Goal: Find specific page/section: Find specific page/section

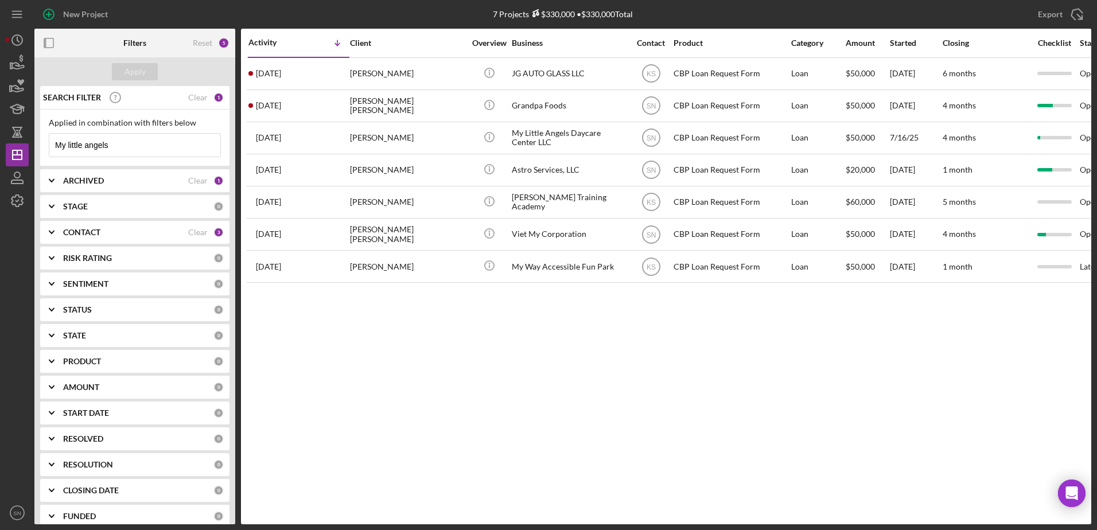
click at [124, 141] on input "My little angels" at bounding box center [134, 145] width 171 height 23
type input "M"
click at [79, 231] on b "CONTACT" at bounding box center [81, 232] width 37 height 9
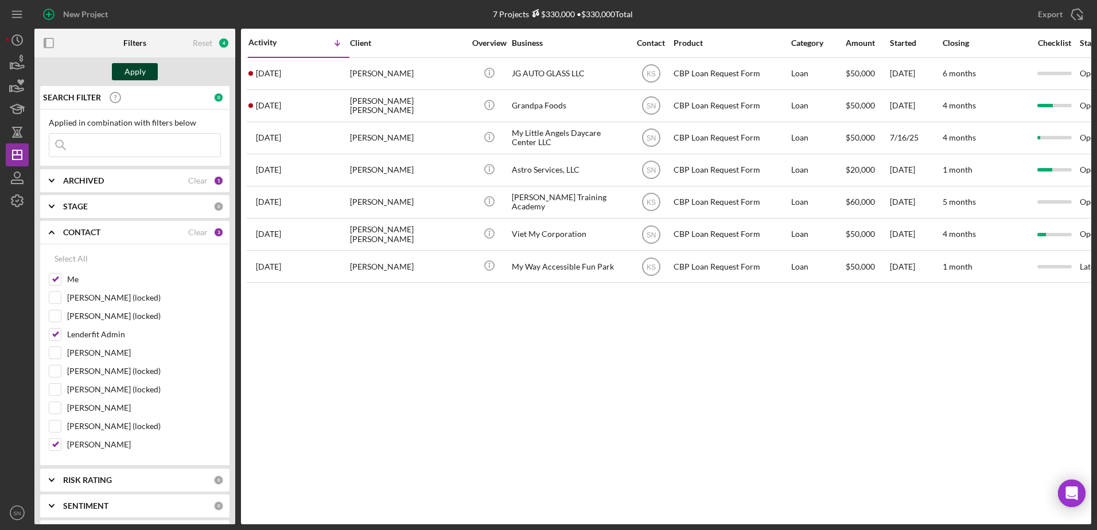
click at [144, 73] on div "Apply" at bounding box center [134, 71] width 21 height 17
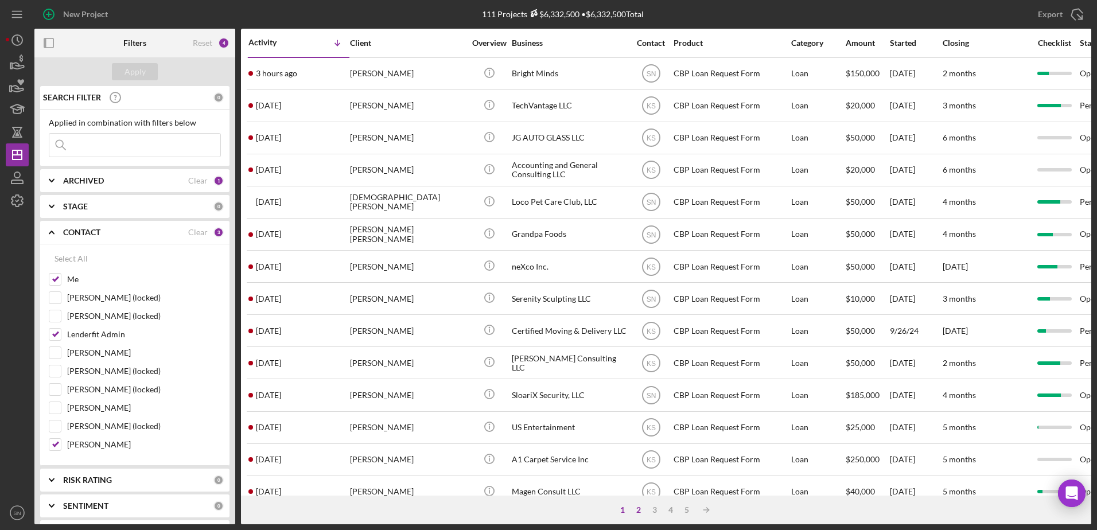
click at [641, 508] on div "2" at bounding box center [639, 509] width 16 height 9
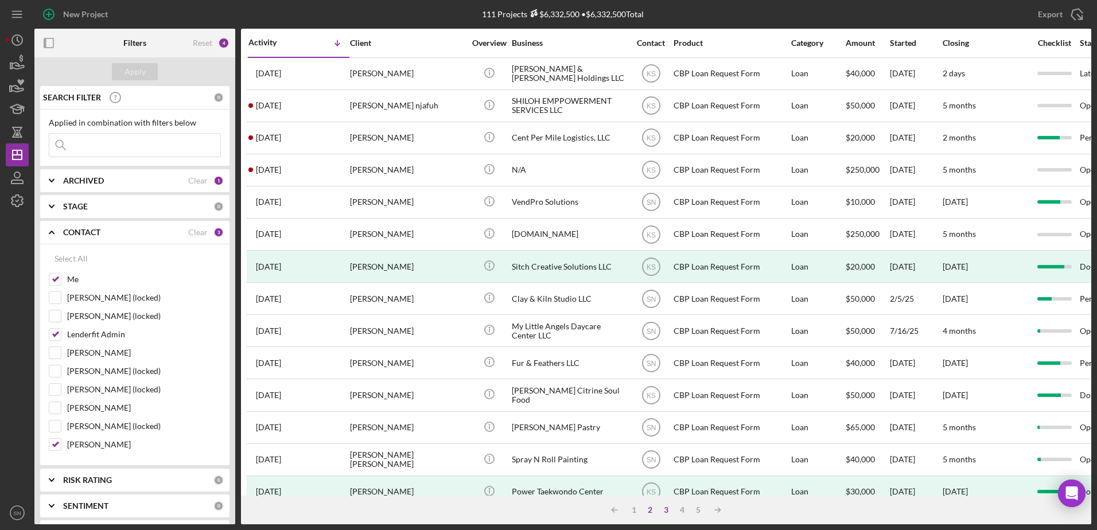
click at [663, 509] on div "3" at bounding box center [666, 509] width 16 height 9
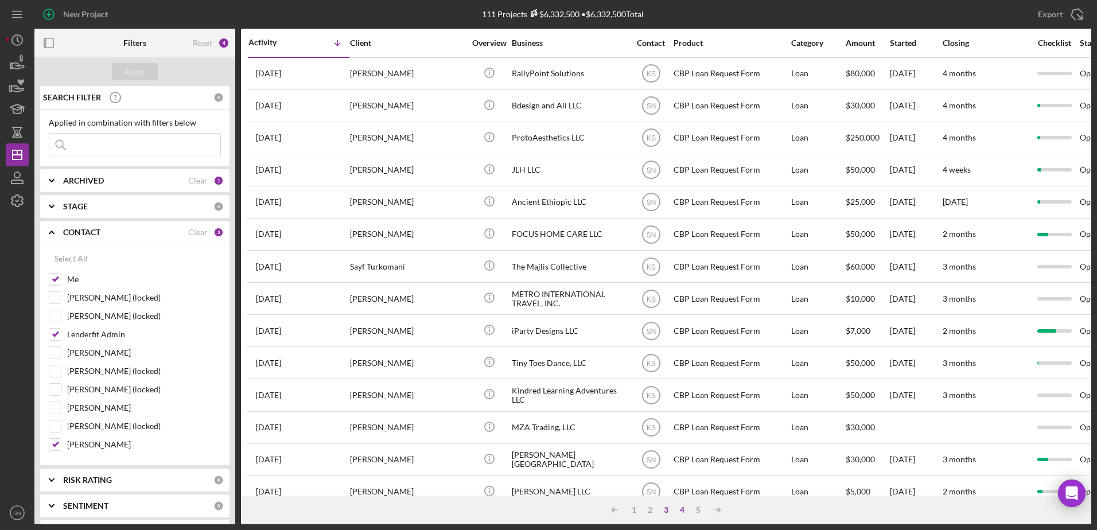
click at [687, 512] on div "4" at bounding box center [682, 509] width 16 height 9
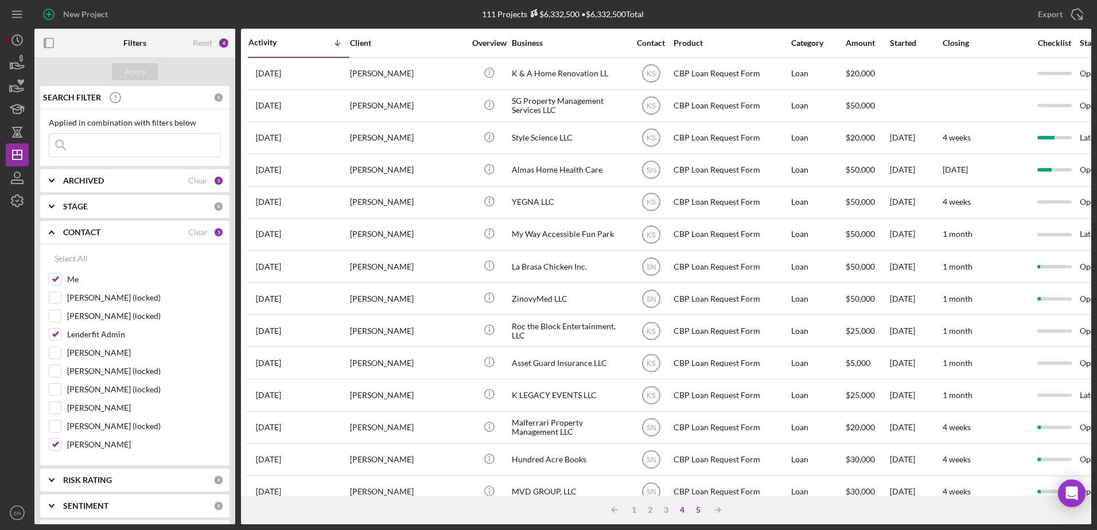
click at [696, 510] on div "5" at bounding box center [698, 509] width 16 height 9
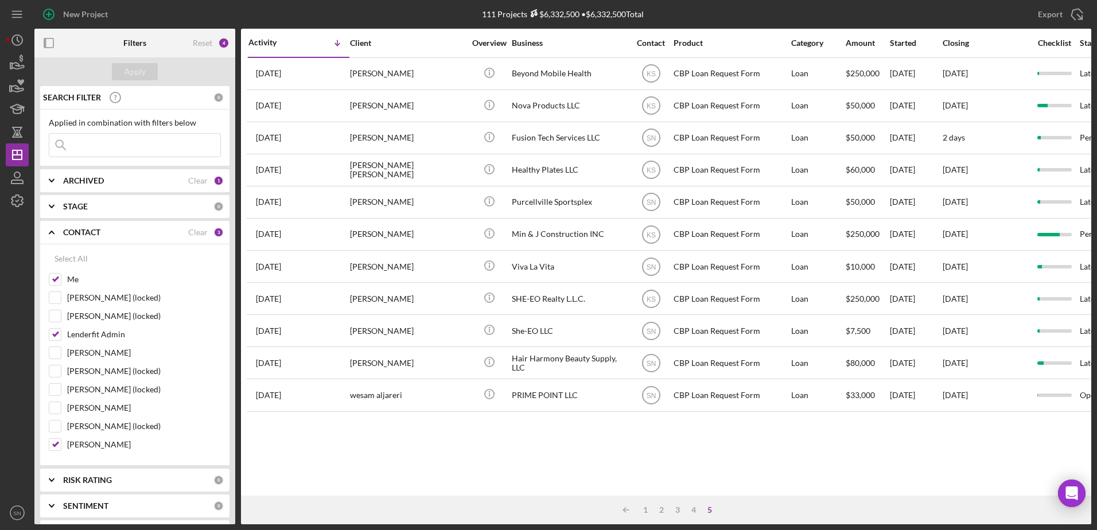
click at [708, 509] on div "5" at bounding box center [710, 509] width 16 height 9
click at [91, 150] on input at bounding box center [134, 145] width 171 height 23
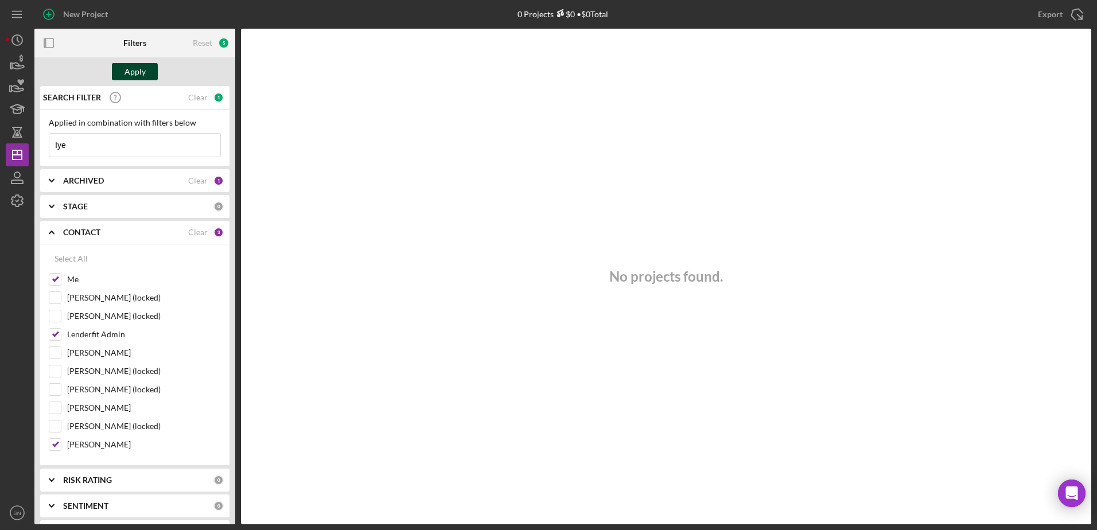
click at [138, 67] on div "Apply" at bounding box center [134, 71] width 21 height 17
click at [116, 143] on input "Iye" at bounding box center [134, 145] width 171 height 23
type input "I"
click at [130, 78] on div "Apply" at bounding box center [134, 71] width 21 height 17
click at [19, 150] on polygon "button" at bounding box center [17, 154] width 9 height 9
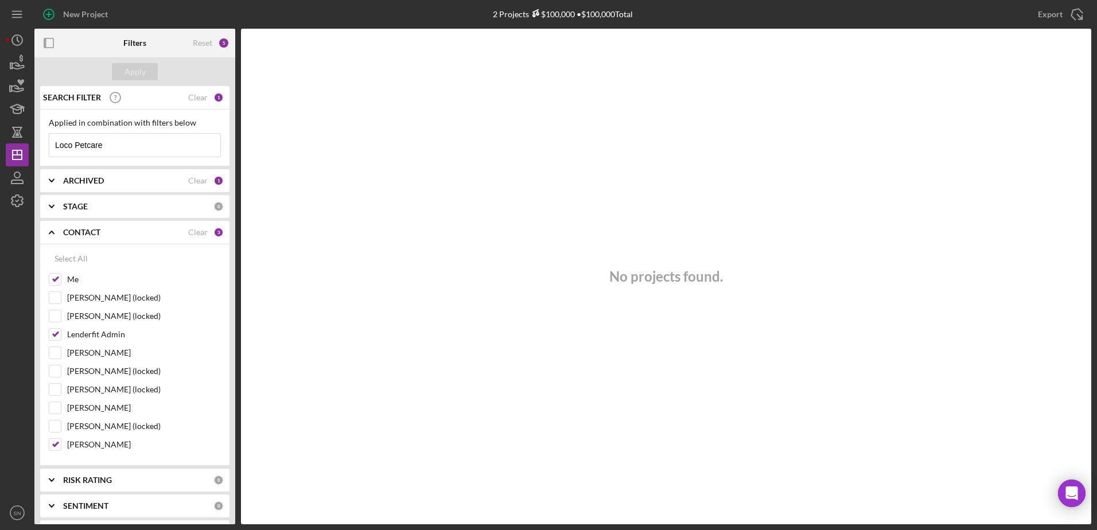
click at [174, 149] on input "Loco Petcare" at bounding box center [134, 145] width 171 height 23
type input "L"
click at [474, 76] on div "No projects found." at bounding box center [666, 277] width 850 height 496
click at [20, 152] on icon "Icon/Dashboard" at bounding box center [17, 155] width 29 height 29
click at [142, 69] on div "Apply" at bounding box center [134, 71] width 21 height 17
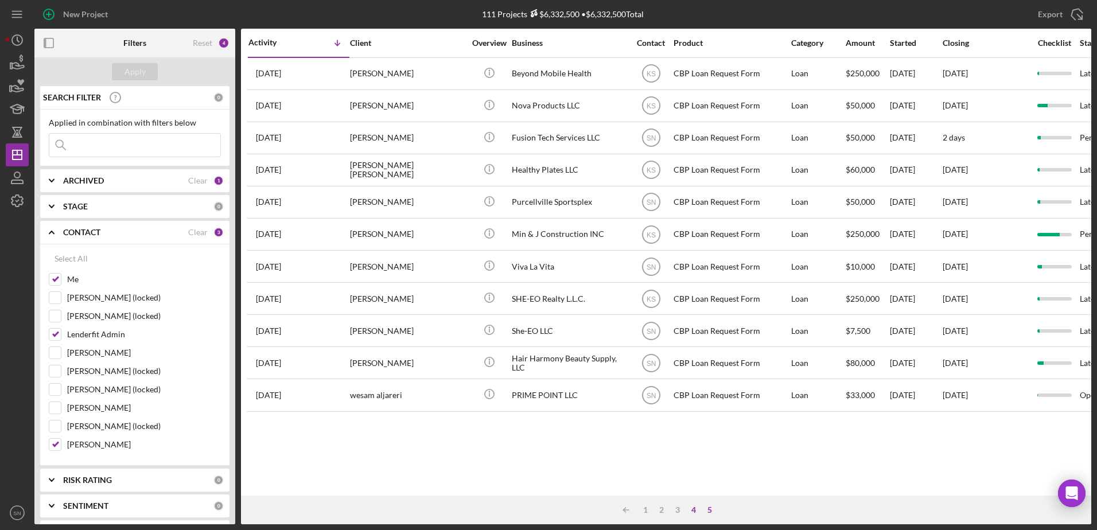
click at [692, 510] on div "4" at bounding box center [694, 509] width 16 height 9
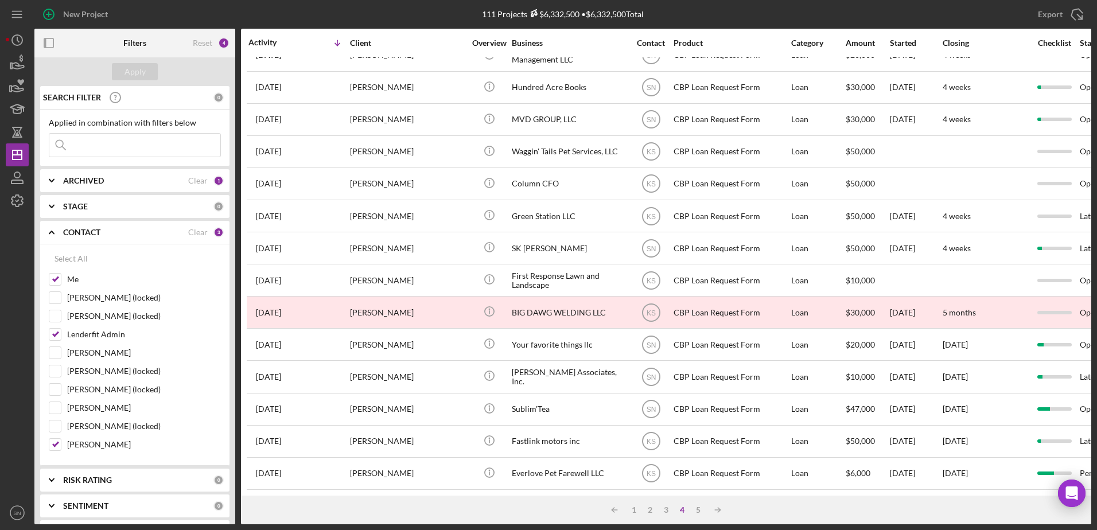
scroll to position [381, 0]
click at [667, 509] on div "3" at bounding box center [666, 509] width 16 height 9
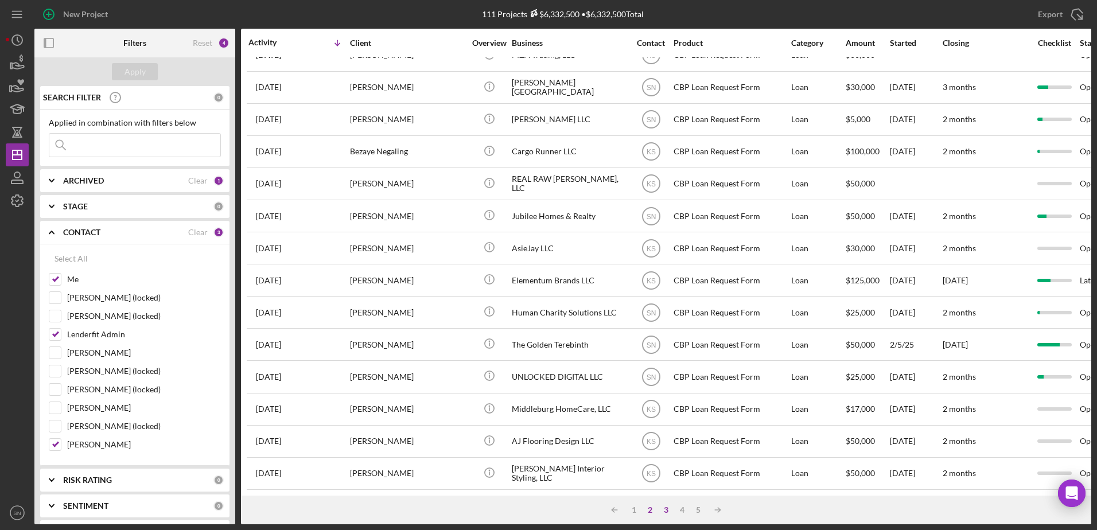
click at [650, 511] on div "2" at bounding box center [650, 509] width 16 height 9
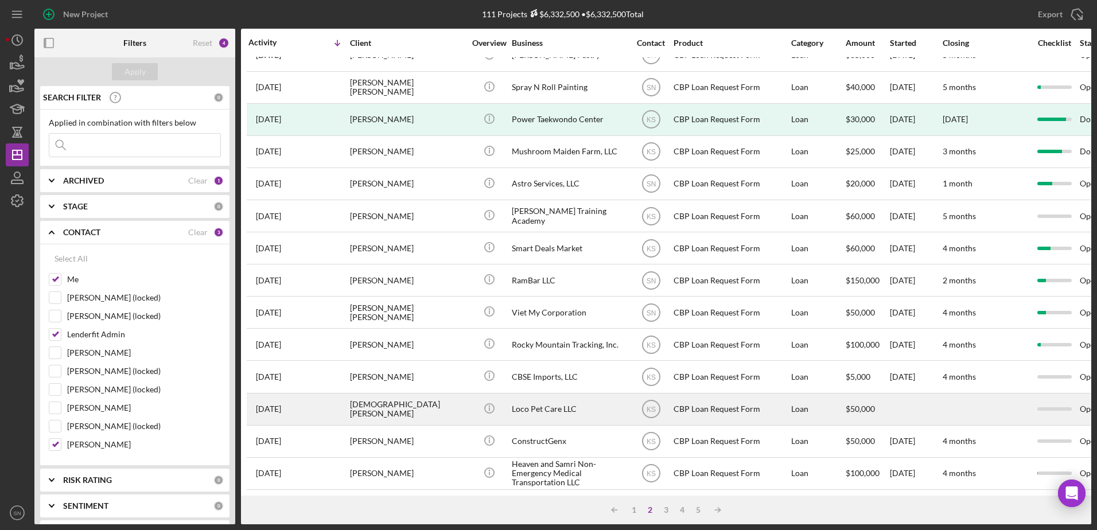
click at [401, 400] on div "[DEMOGRAPHIC_DATA][PERSON_NAME]" at bounding box center [407, 409] width 115 height 30
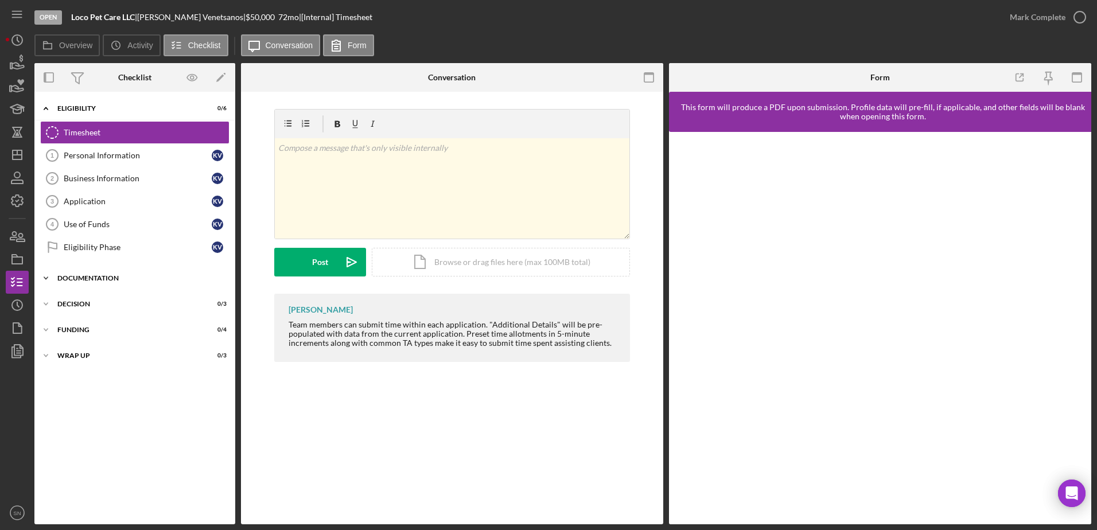
click at [42, 277] on icon "Icon/Expander" at bounding box center [45, 278] width 23 height 23
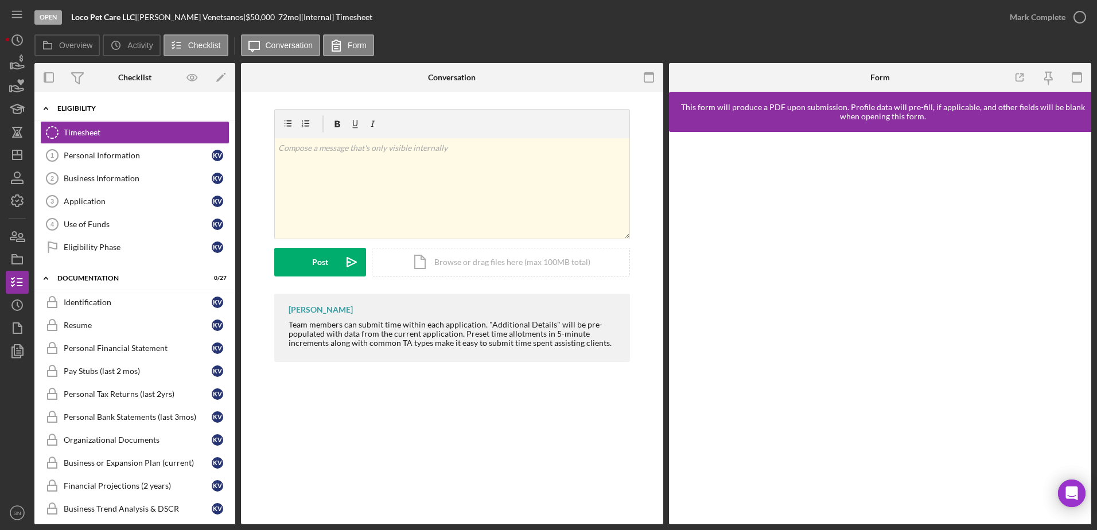
click at [118, 106] on div "Eligibility" at bounding box center [139, 108] width 164 height 7
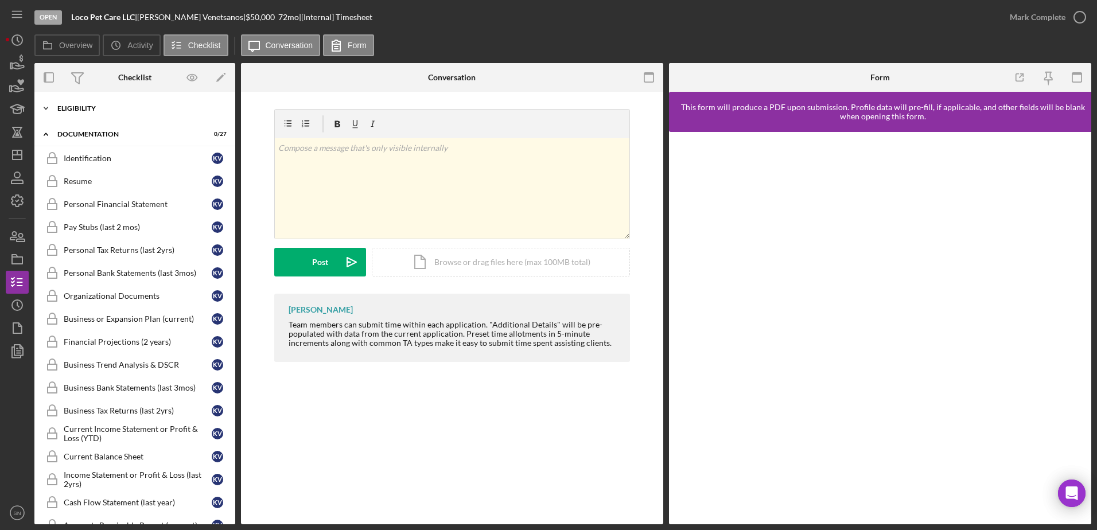
click at [96, 108] on div "Eligibility" at bounding box center [139, 108] width 164 height 7
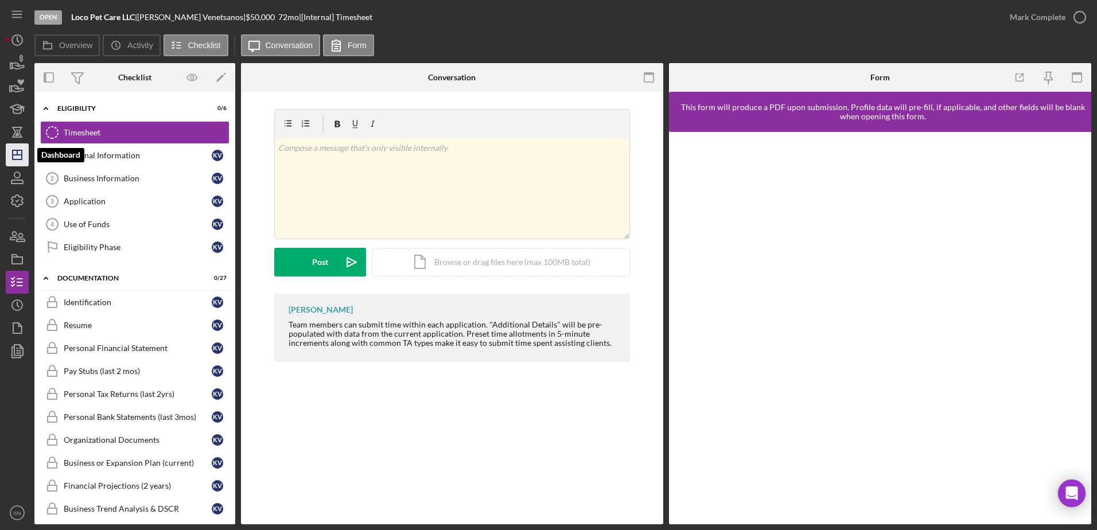
click at [17, 155] on line "button" at bounding box center [17, 155] width 9 height 0
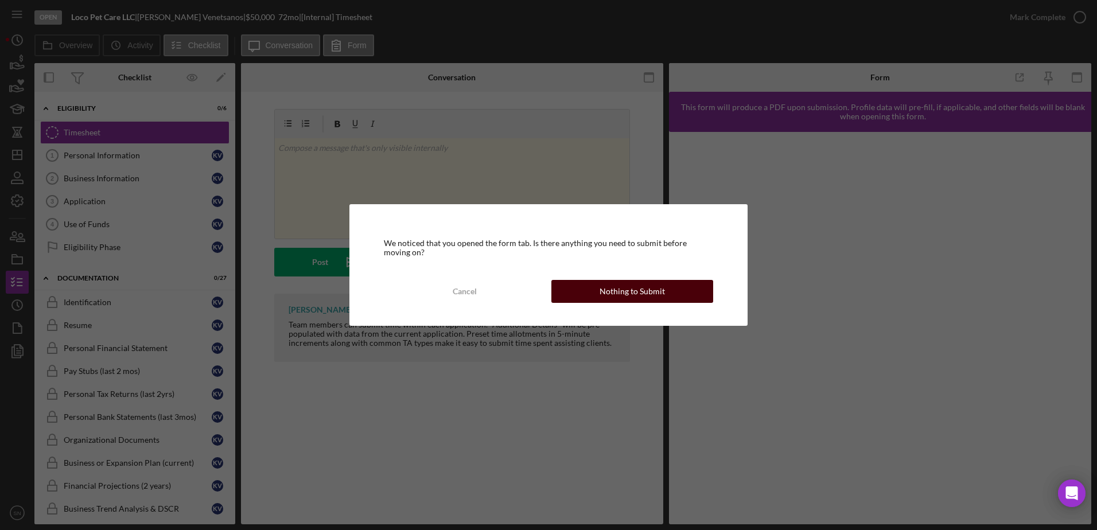
click at [616, 291] on div "Nothing to Submit" at bounding box center [632, 291] width 65 height 23
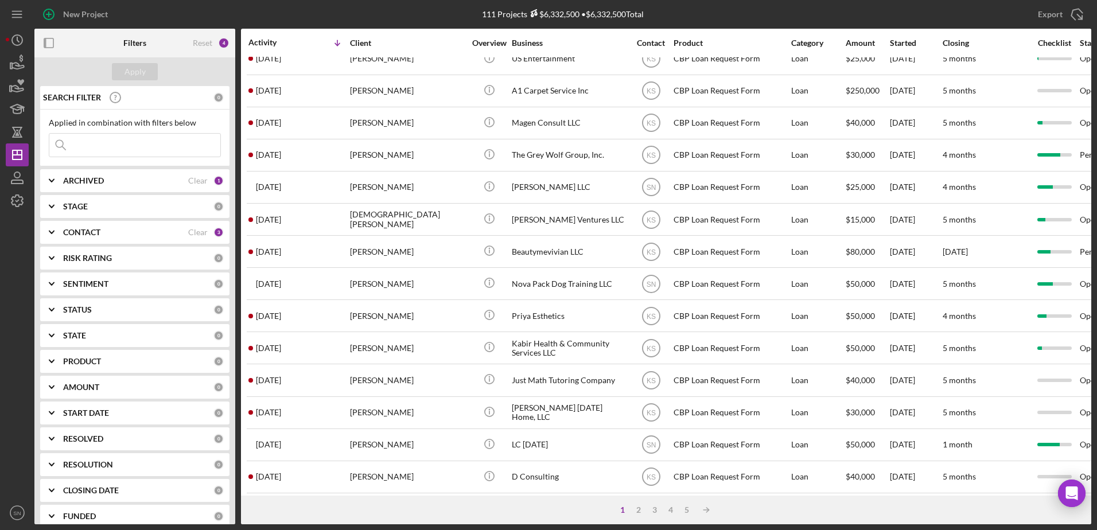
scroll to position [381, 0]
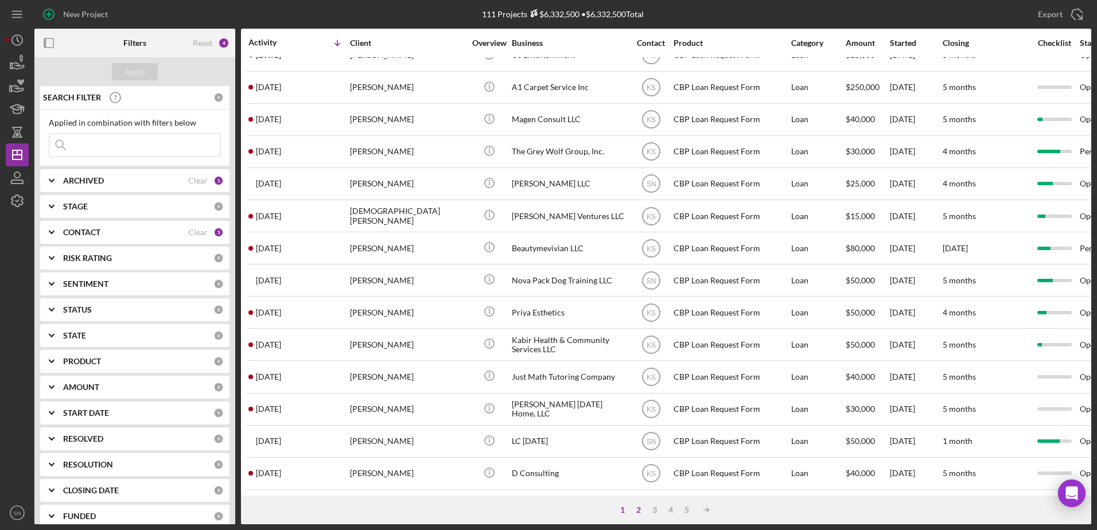
click at [640, 511] on div "2" at bounding box center [639, 509] width 16 height 9
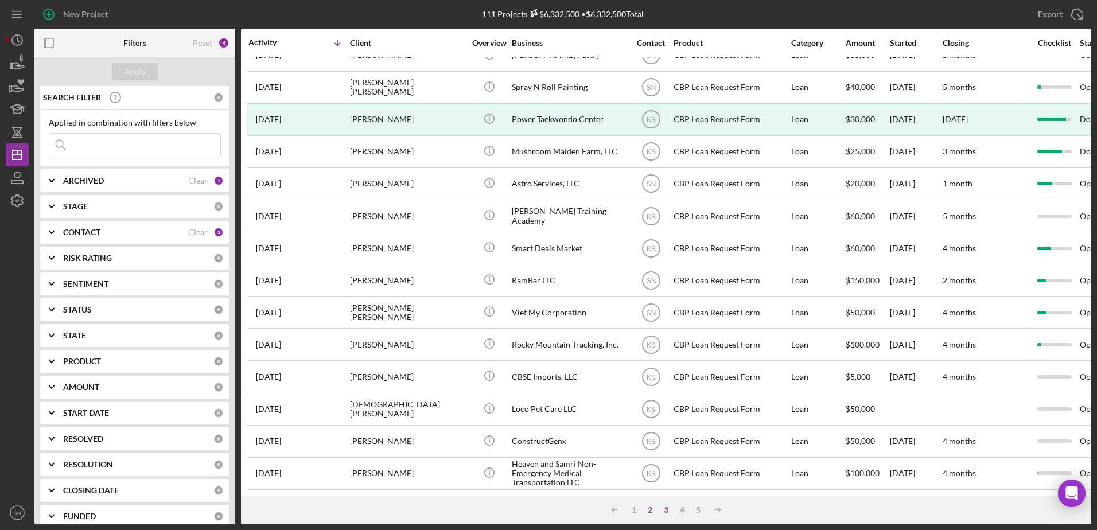
click at [665, 511] on div "3" at bounding box center [666, 509] width 16 height 9
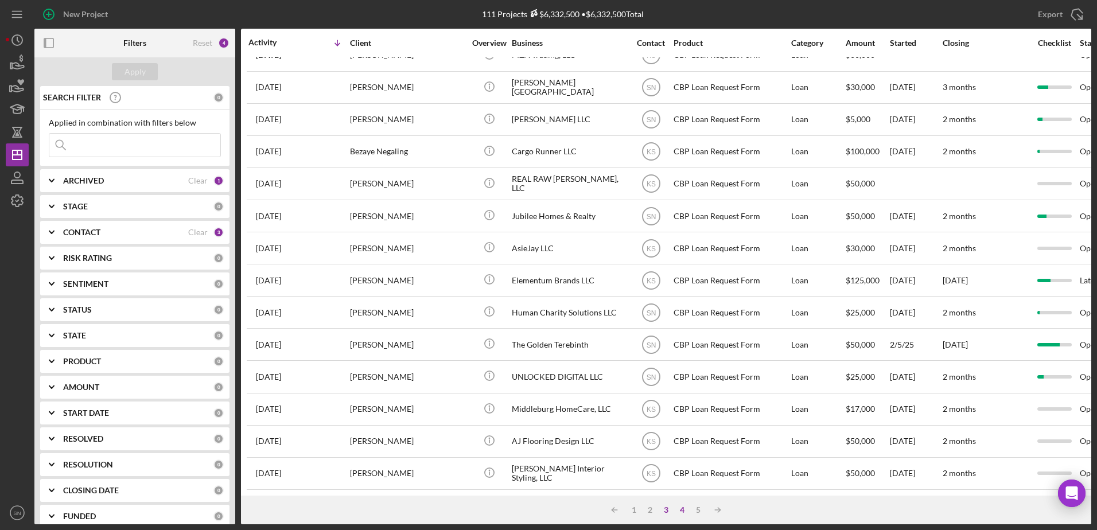
click at [684, 512] on div "4" at bounding box center [682, 509] width 16 height 9
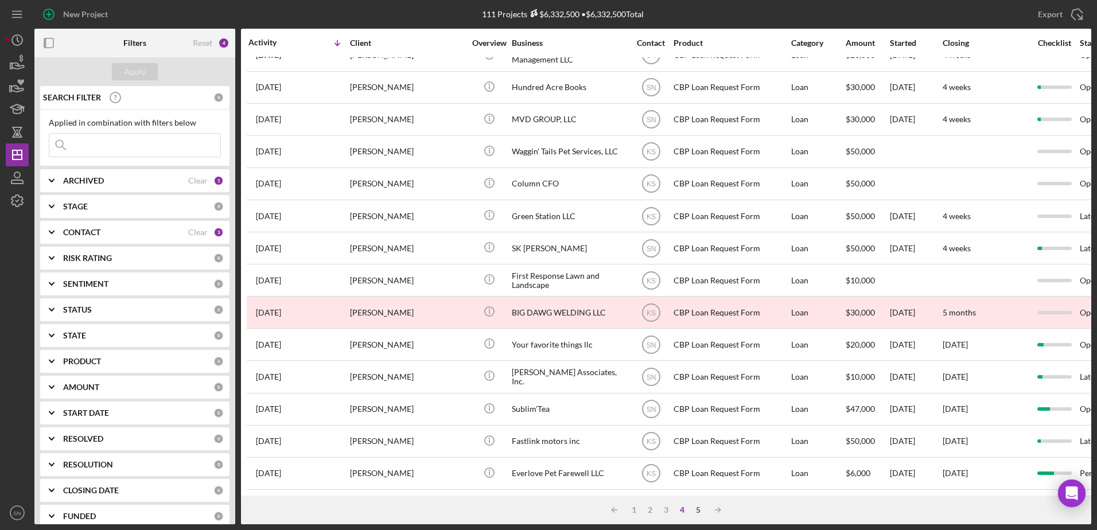
click at [700, 512] on div "5" at bounding box center [698, 509] width 16 height 9
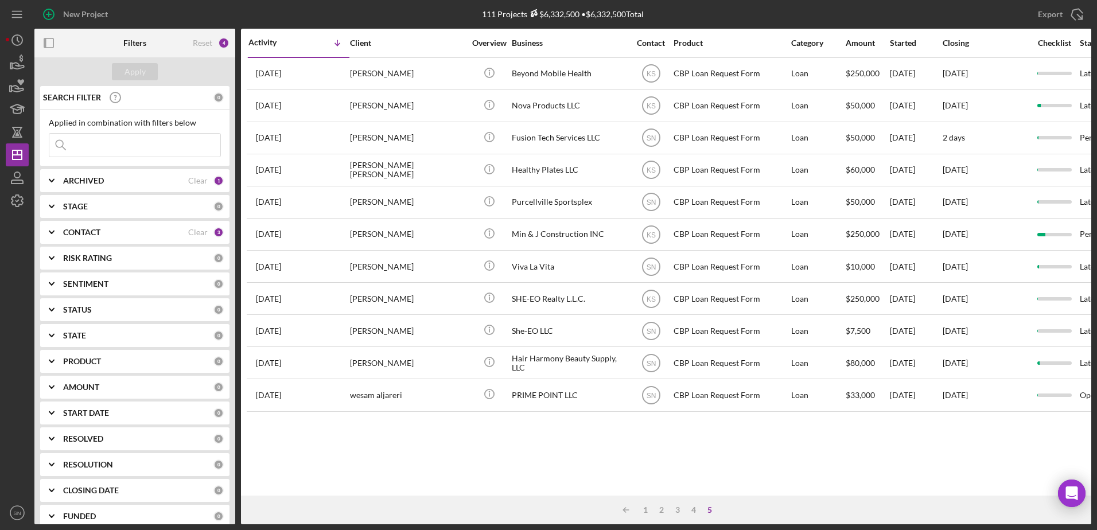
scroll to position [0, 0]
click at [168, 137] on input at bounding box center [134, 145] width 171 height 23
click at [130, 75] on div "Apply" at bounding box center [134, 71] width 21 height 17
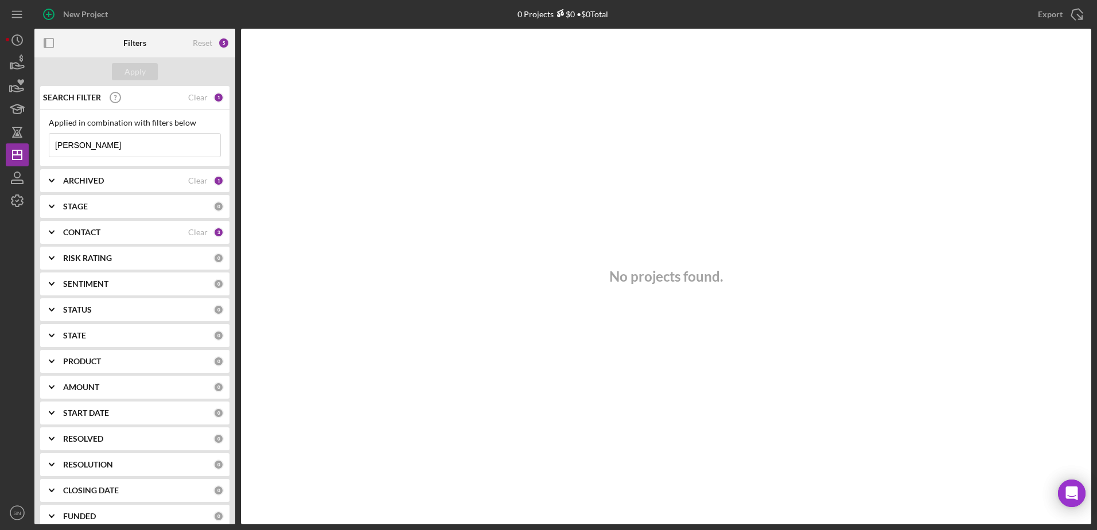
click at [120, 141] on input "[PERSON_NAME]" at bounding box center [134, 145] width 171 height 23
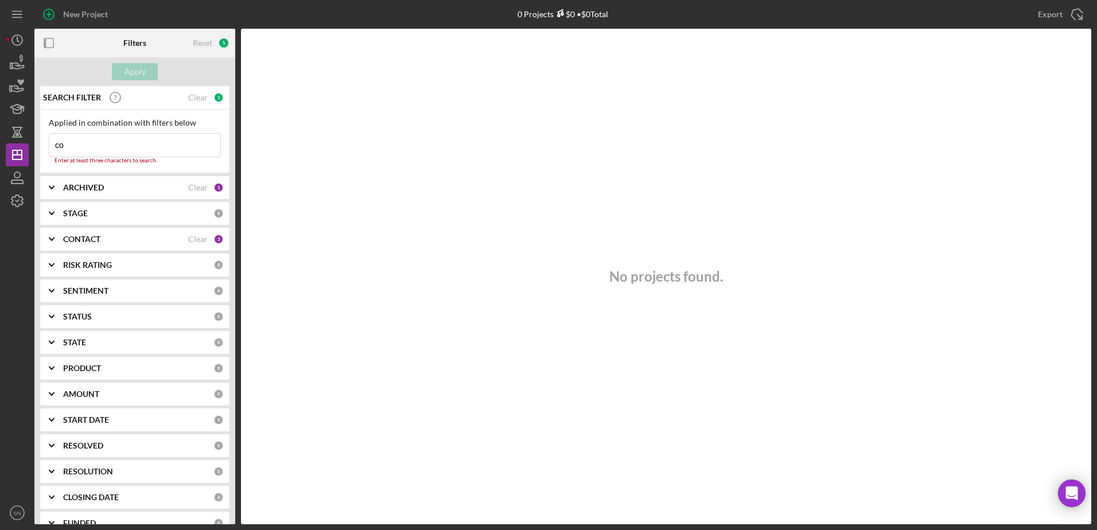
type input "c"
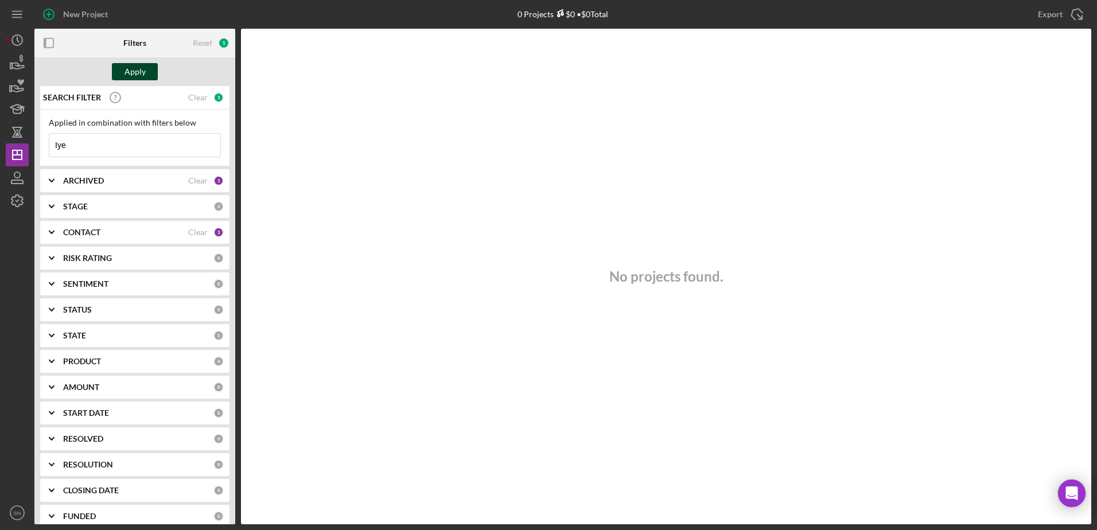
click at [138, 68] on div "Apply" at bounding box center [134, 71] width 21 height 17
click at [98, 143] on input "Iye" at bounding box center [134, 145] width 171 height 23
type input "I"
type input "E"
type input "M"
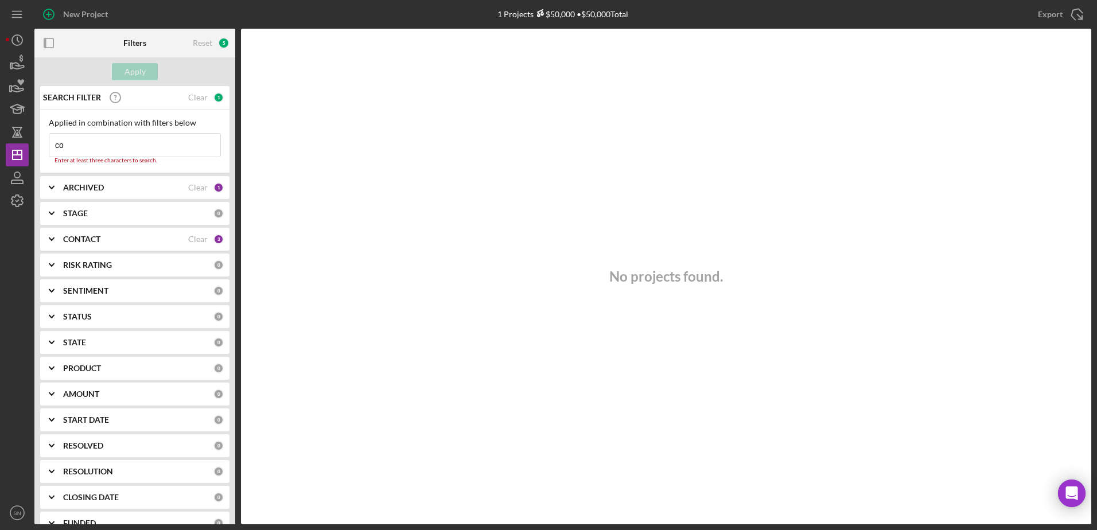
type input "c"
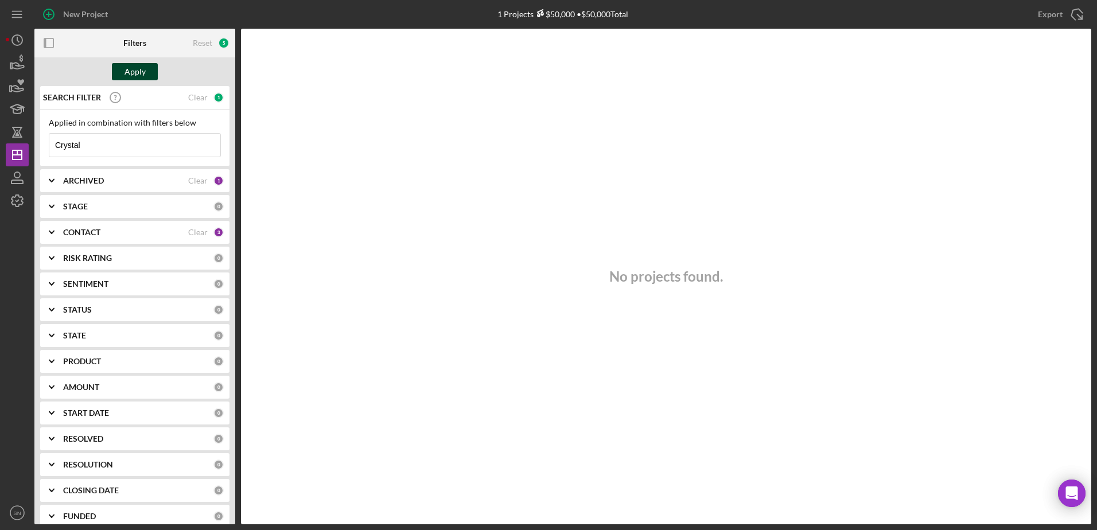
click at [139, 68] on div "Apply" at bounding box center [134, 71] width 21 height 17
click at [163, 150] on input "Crystal" at bounding box center [134, 145] width 171 height 23
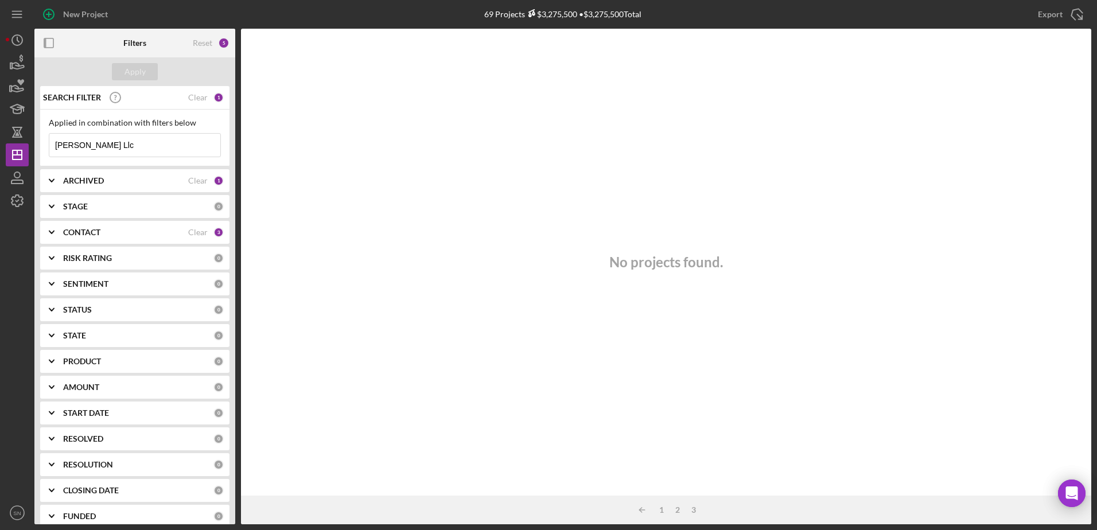
type input "[PERSON_NAME] Llc"
click at [48, 181] on icon "Icon/Expander" at bounding box center [51, 180] width 29 height 29
click at [56, 225] on input "Active" at bounding box center [54, 227] width 11 height 11
checkbox input "false"
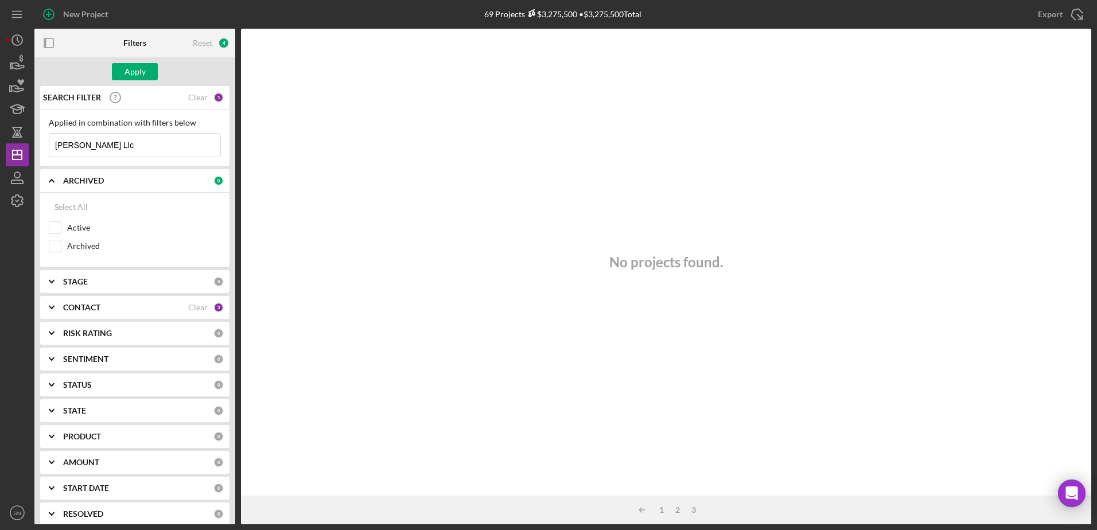
click at [130, 150] on input "[PERSON_NAME] Llc" at bounding box center [134, 145] width 171 height 23
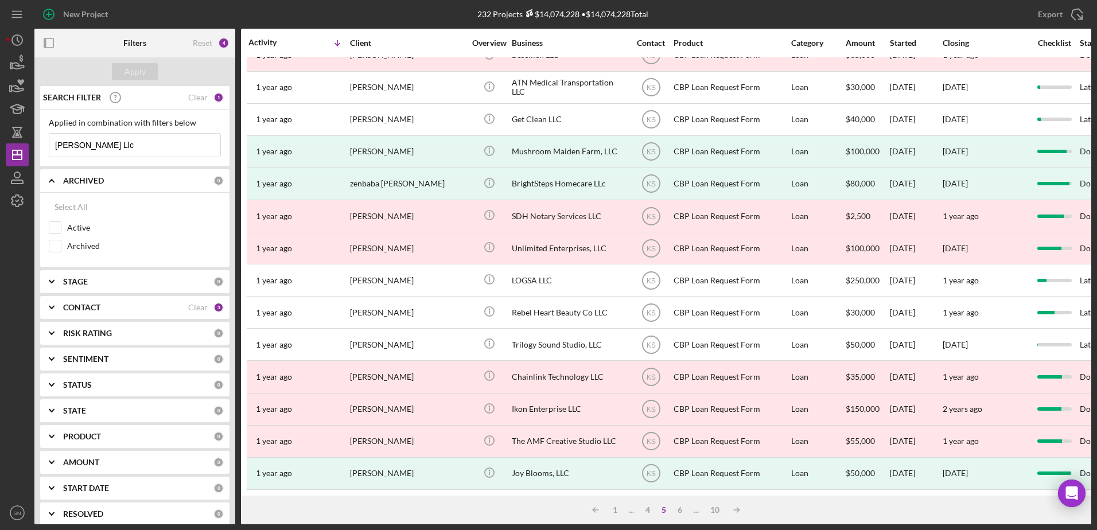
scroll to position [381, 0]
click at [731, 507] on icon "Icon/Table Sort Arrow" at bounding box center [736, 510] width 23 height 23
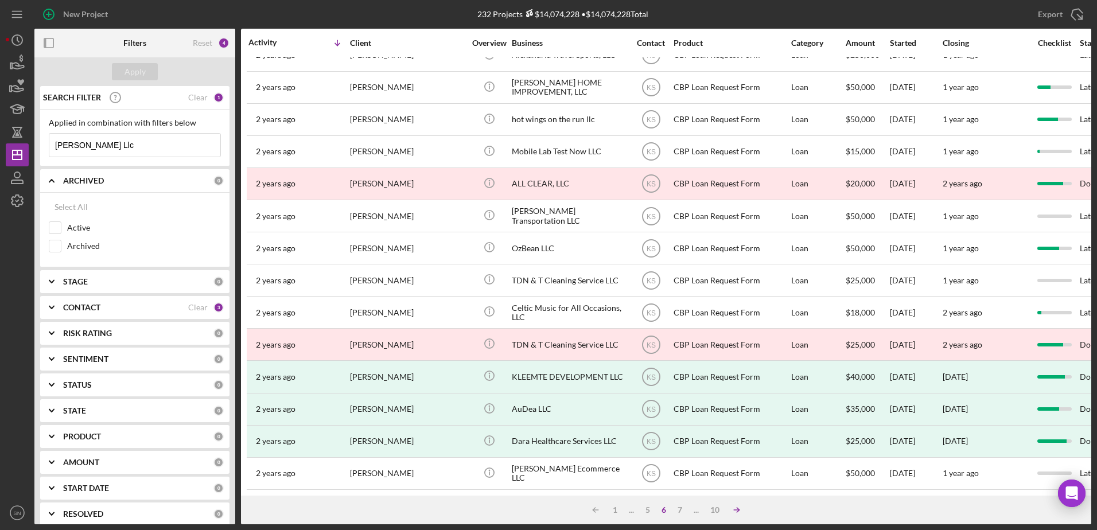
click at [738, 511] on polyline at bounding box center [738, 510] width 2 height 5
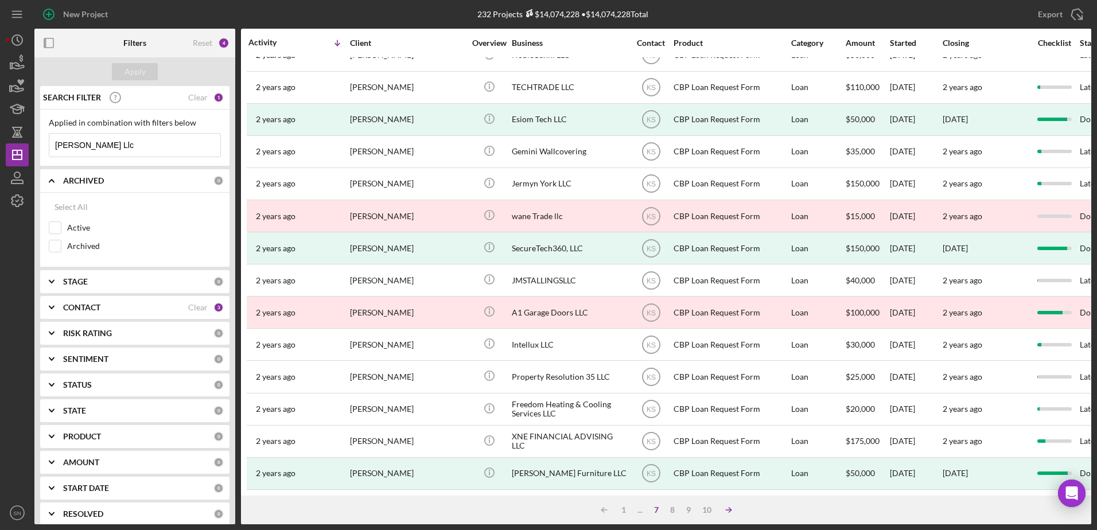
click at [739, 511] on icon "Icon/Table Sort Arrow" at bounding box center [728, 510] width 23 height 23
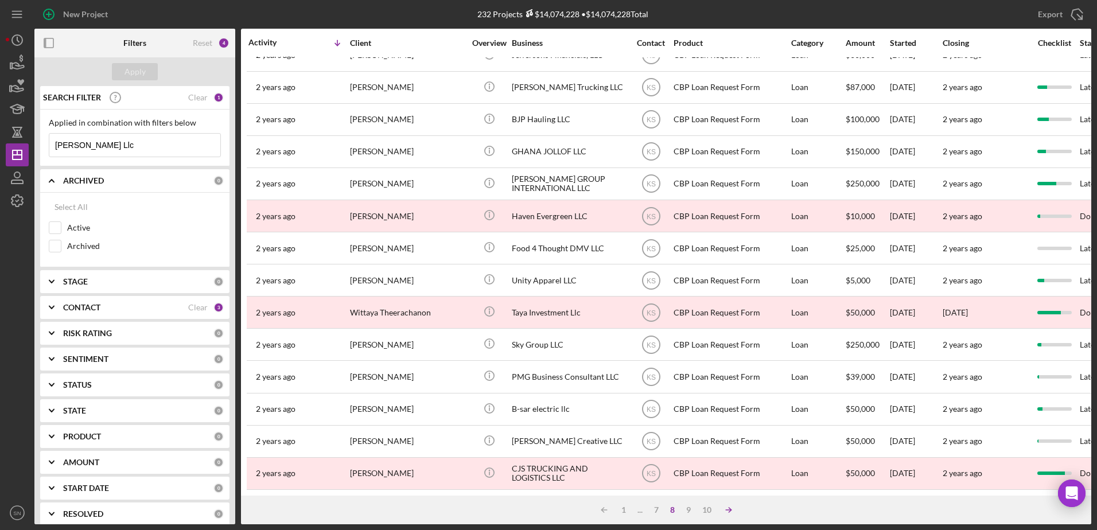
click at [733, 511] on icon "Icon/Table Sort Arrow" at bounding box center [728, 510] width 23 height 23
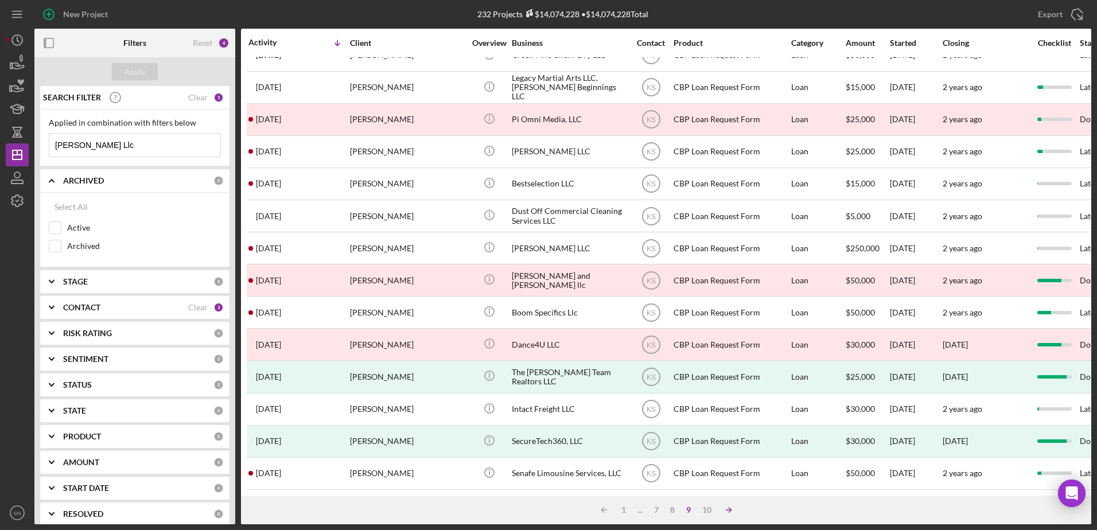
click at [733, 511] on icon "Icon/Table Sort Arrow" at bounding box center [728, 510] width 23 height 23
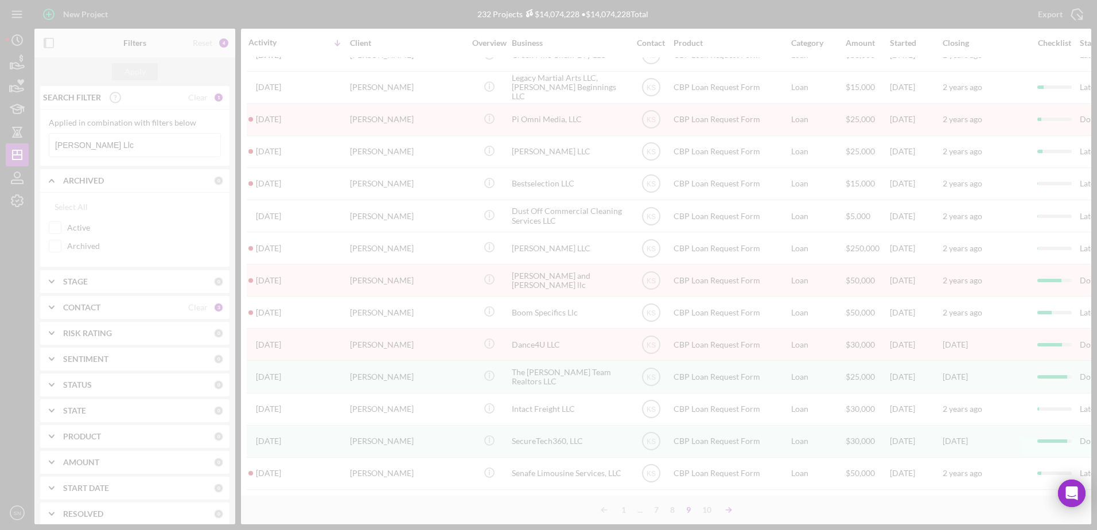
scroll to position [0, 0]
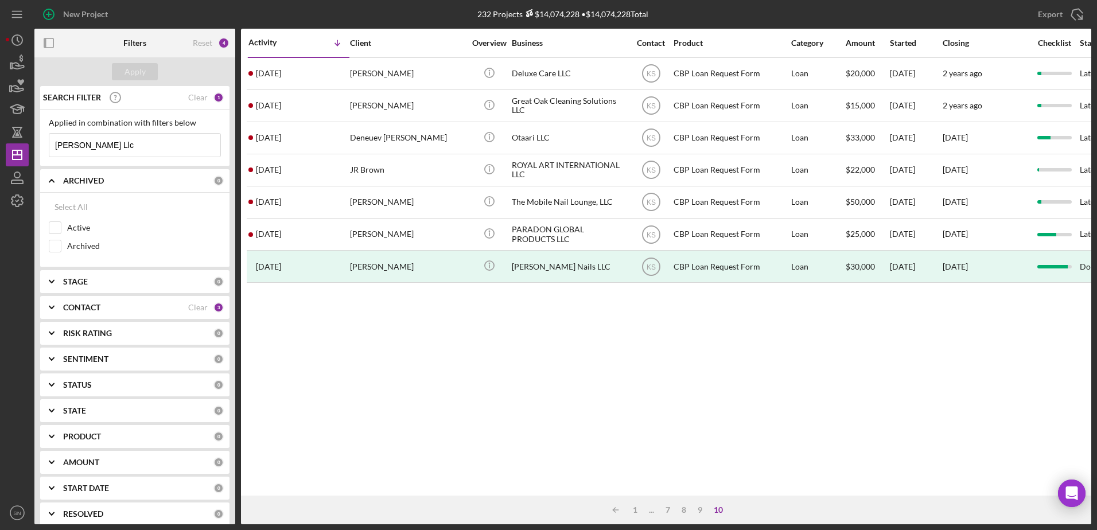
click at [151, 137] on input "[PERSON_NAME] Llc" at bounding box center [134, 145] width 171 height 23
click at [146, 147] on input "[PERSON_NAME] Llc" at bounding box center [134, 145] width 171 height 23
type input "C"
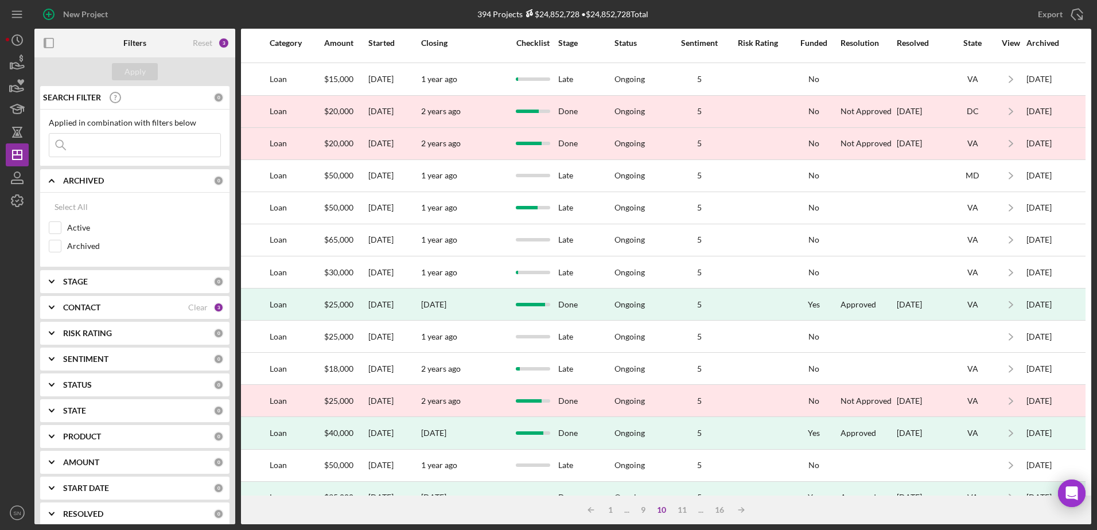
scroll to position [381, 530]
